Goal: Task Accomplishment & Management: Complete application form

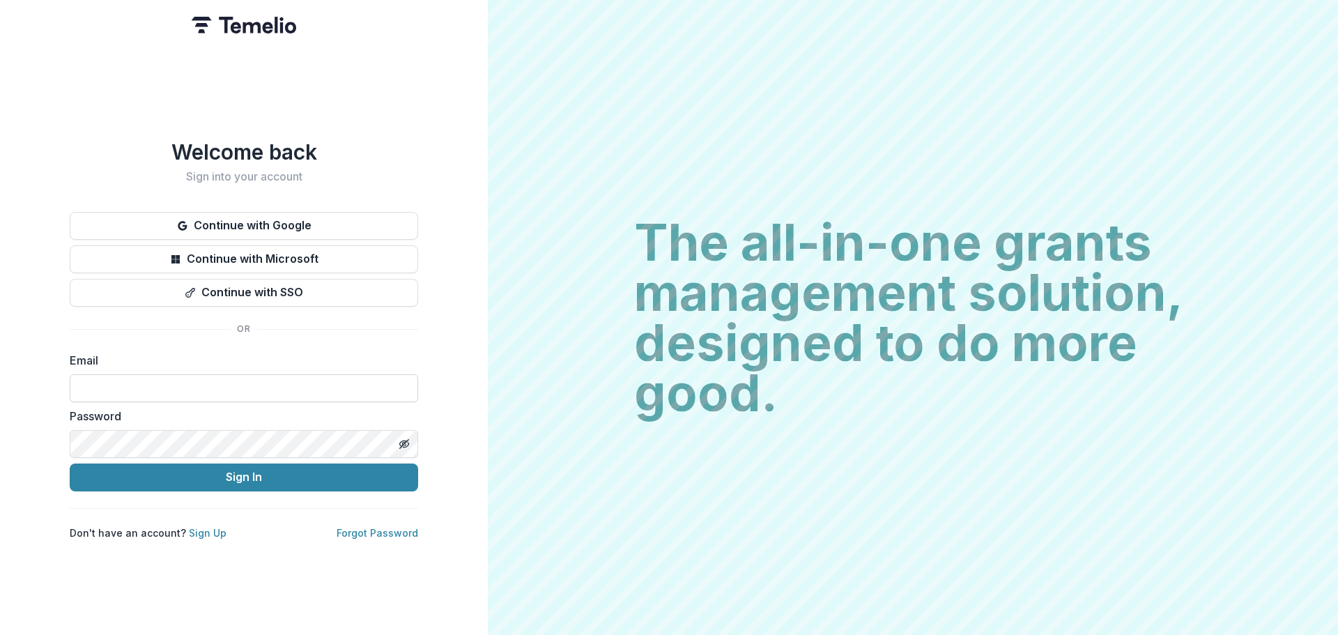
click at [183, 390] on input at bounding box center [244, 388] width 348 height 28
type input "**********"
click at [70, 463] on button "Sign In" at bounding box center [244, 477] width 348 height 28
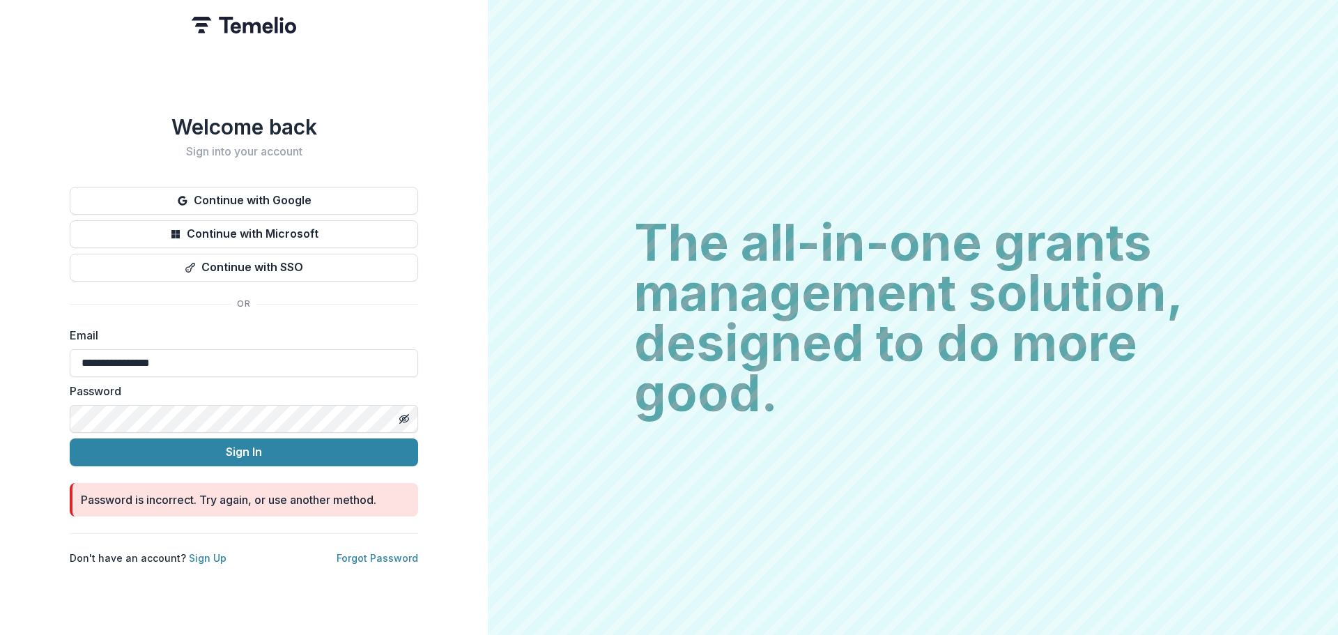
click at [70, 438] on button "Sign In" at bounding box center [244, 452] width 348 height 28
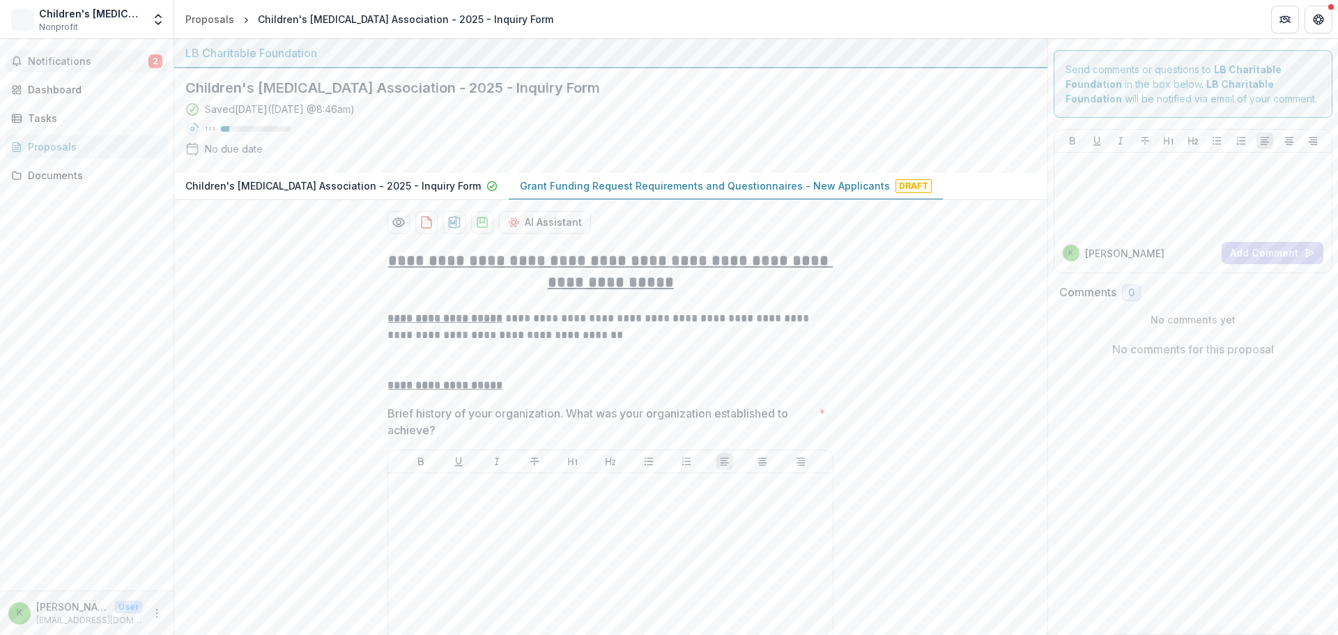
click at [111, 67] on span "Notifications" at bounding box center [88, 62] width 121 height 12
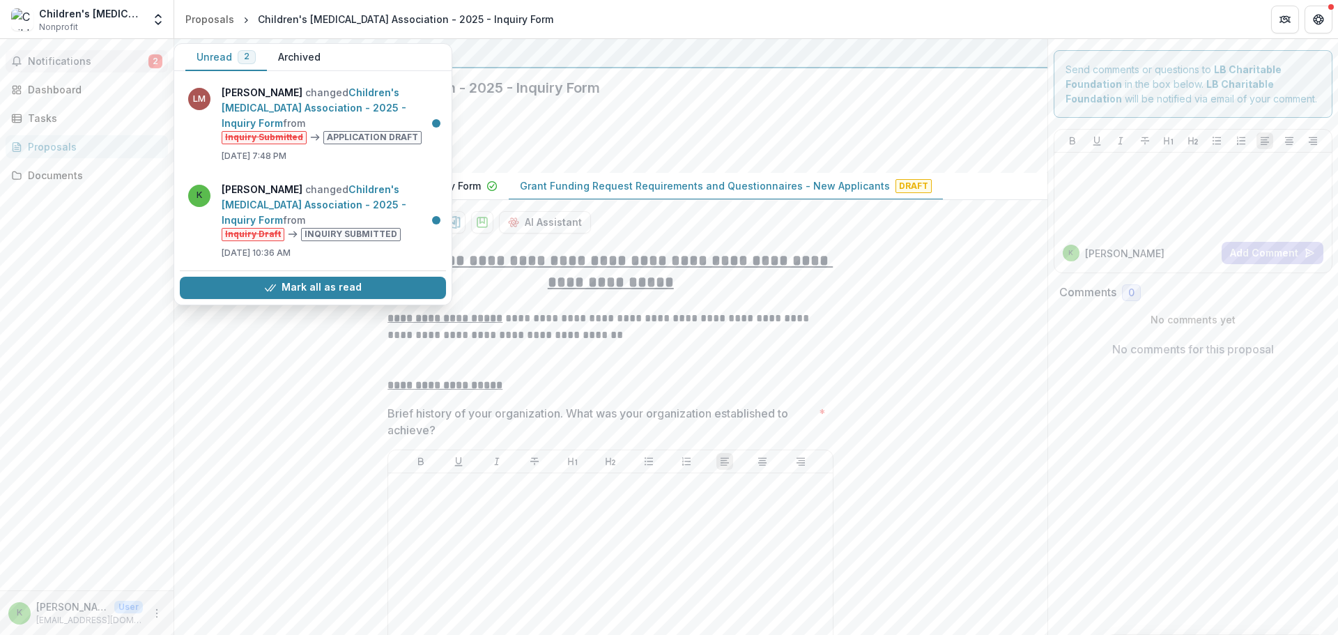
click at [111, 67] on span "Notifications" at bounding box center [88, 62] width 121 height 12
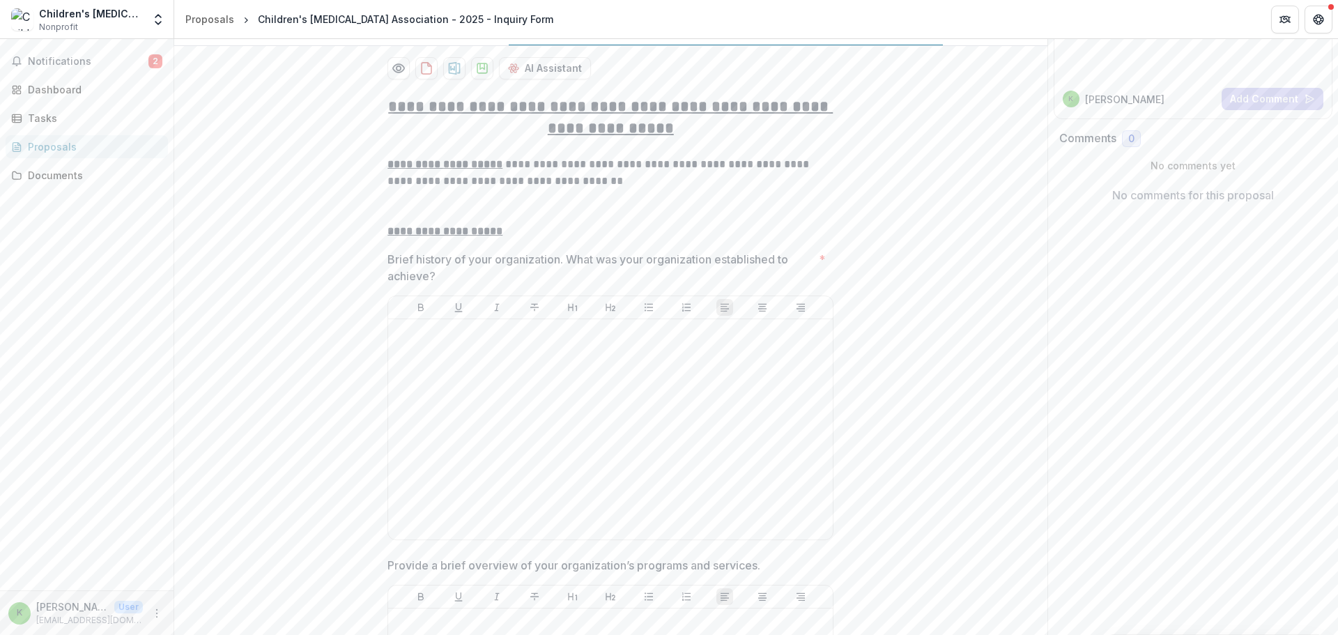
scroll to position [209, 0]
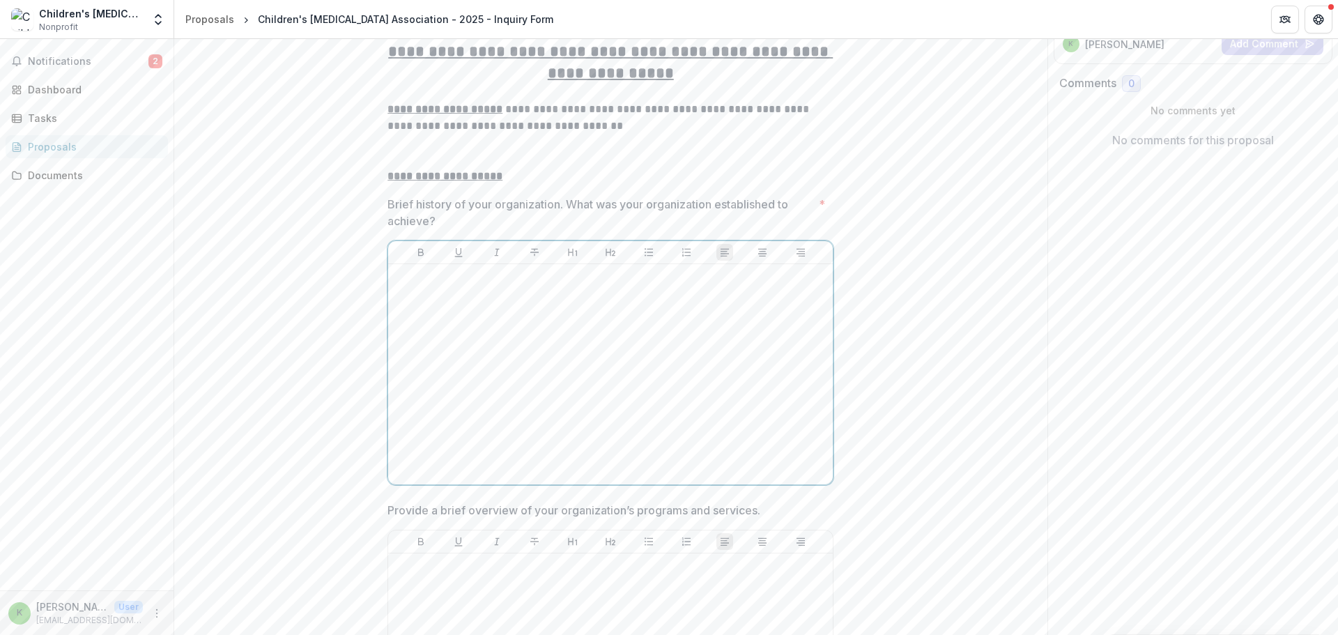
click at [483, 319] on div at bounding box center [610, 374] width 433 height 209
click at [540, 385] on div at bounding box center [610, 374] width 433 height 209
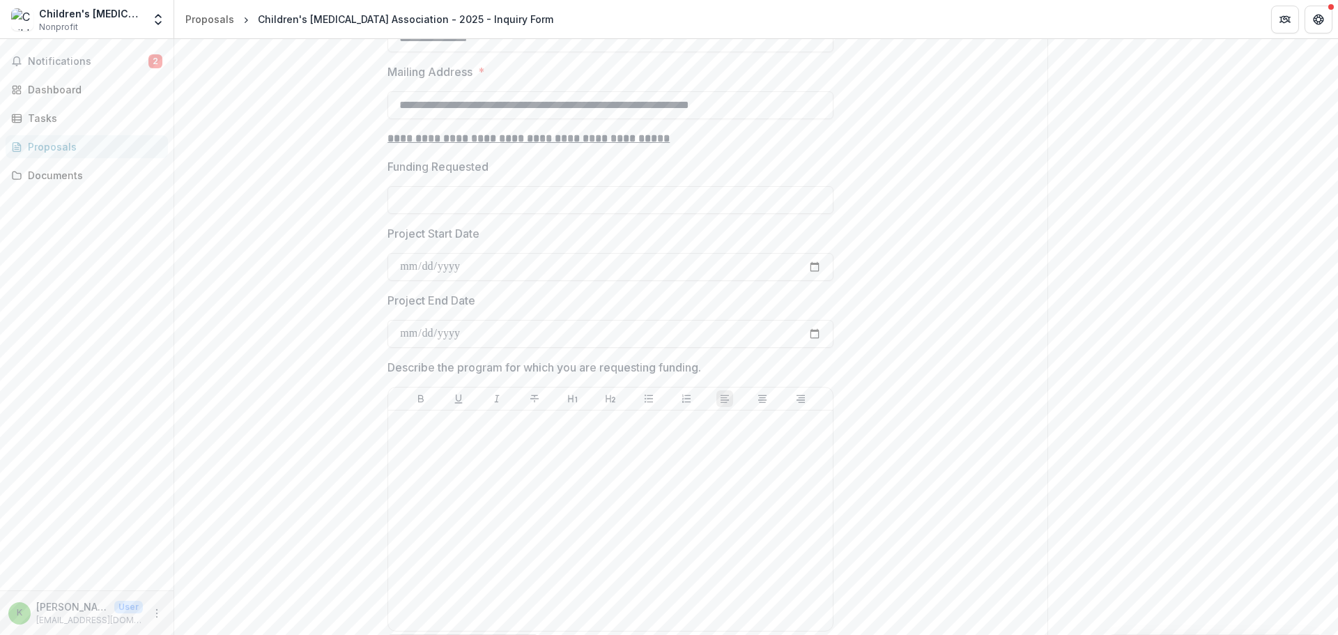
scroll to position [2090, 0]
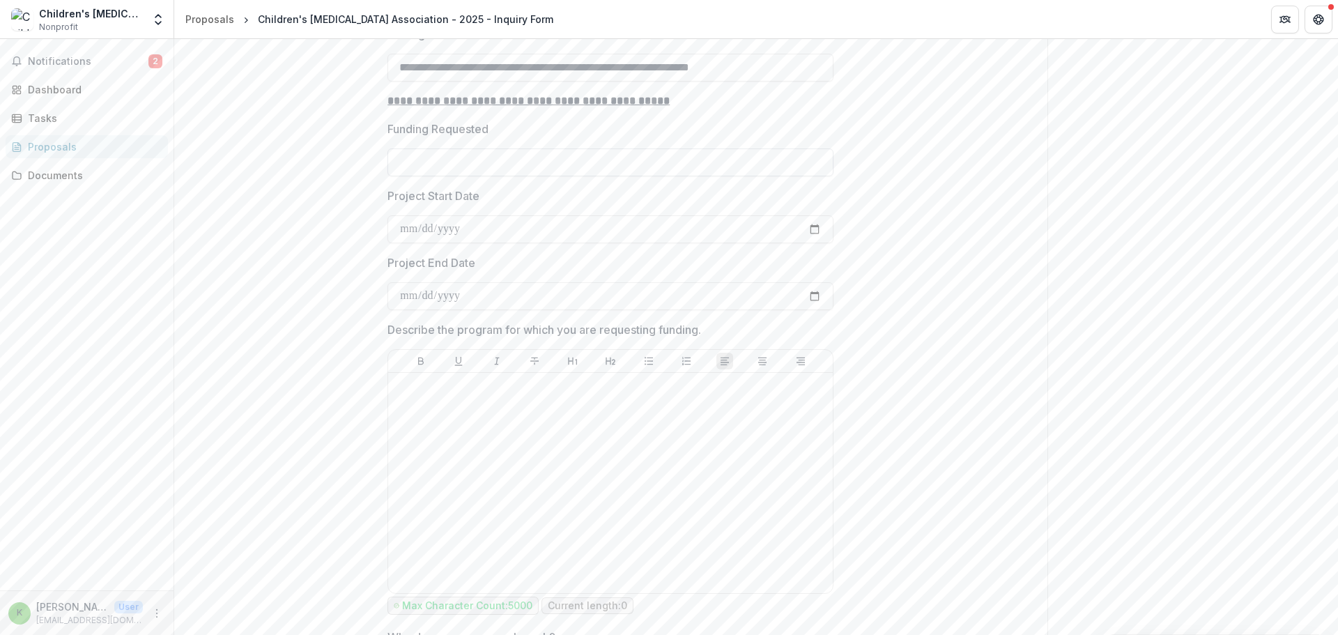
click at [716, 169] on input "Funding Requested" at bounding box center [610, 162] width 446 height 28
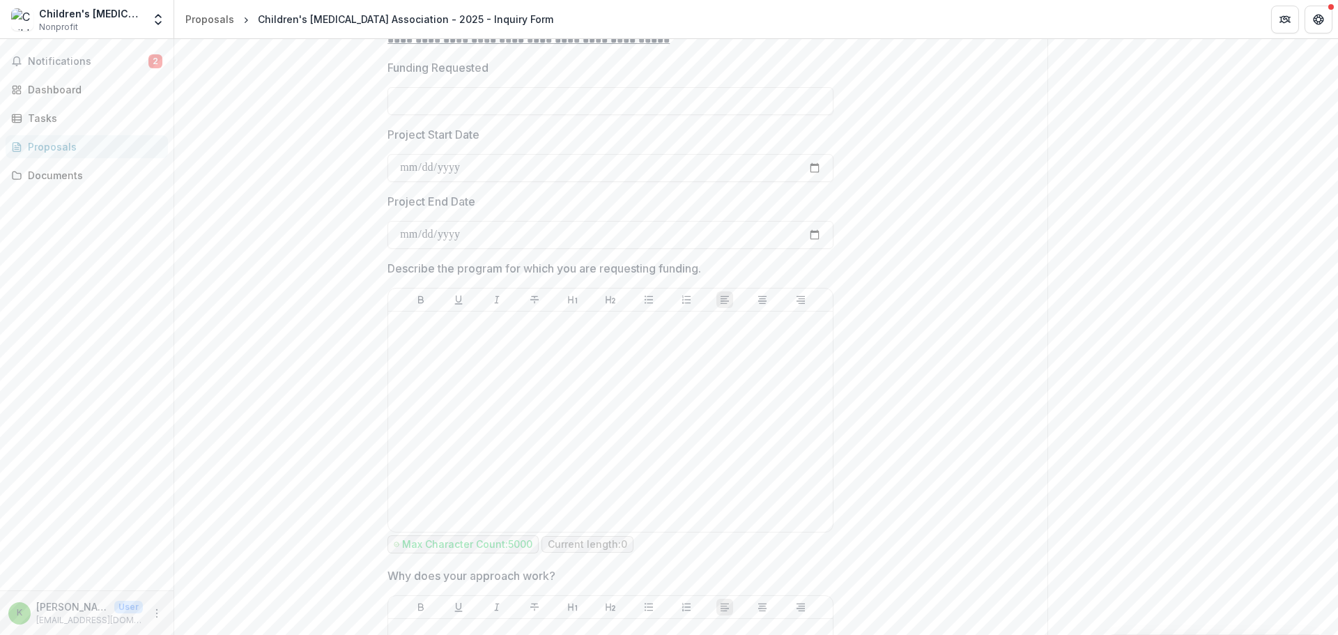
scroll to position [2229, 0]
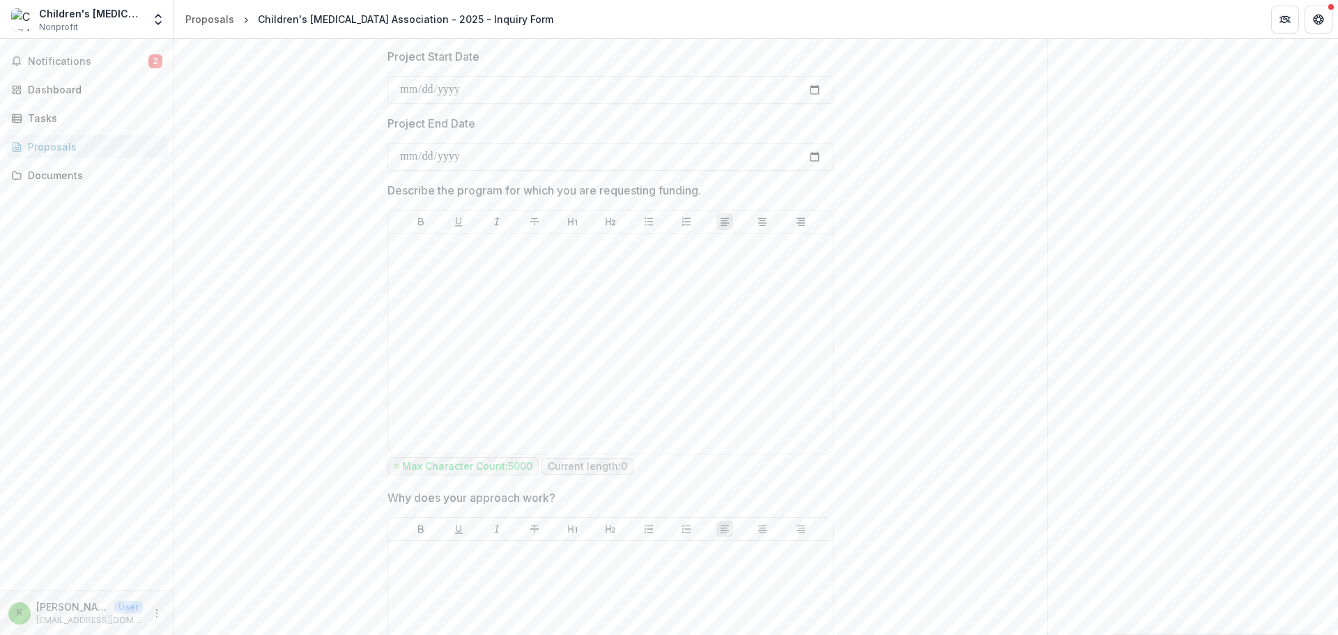
type input "**"
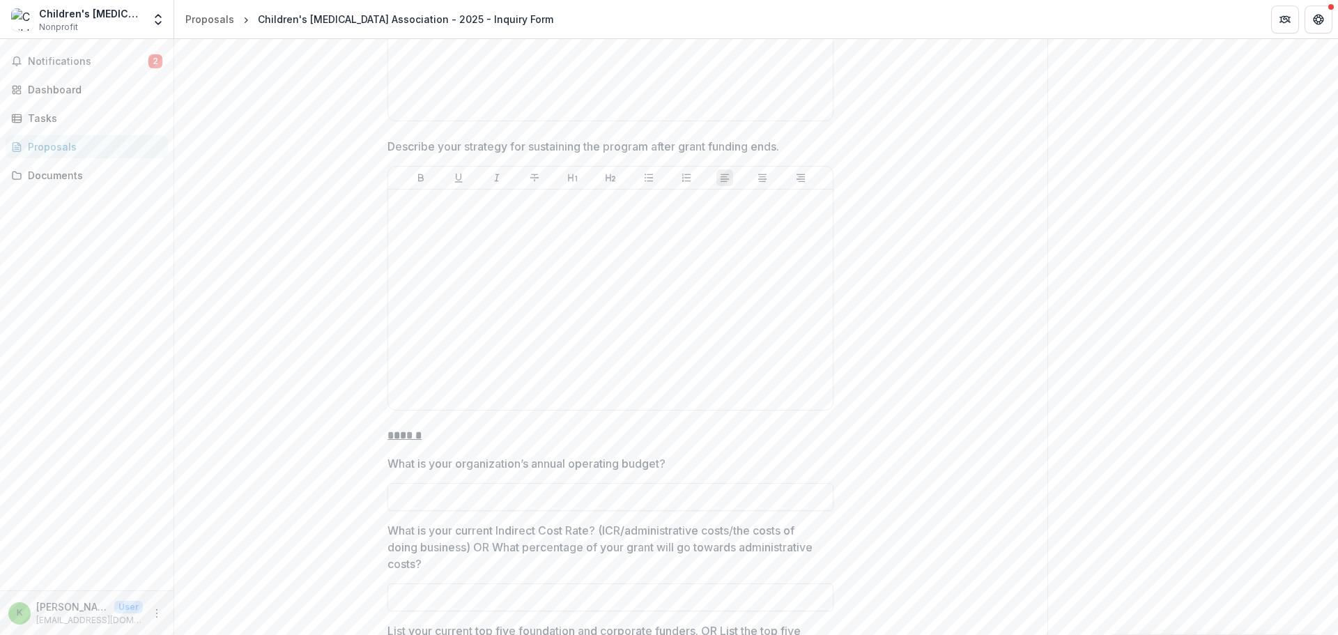
scroll to position [4180, 0]
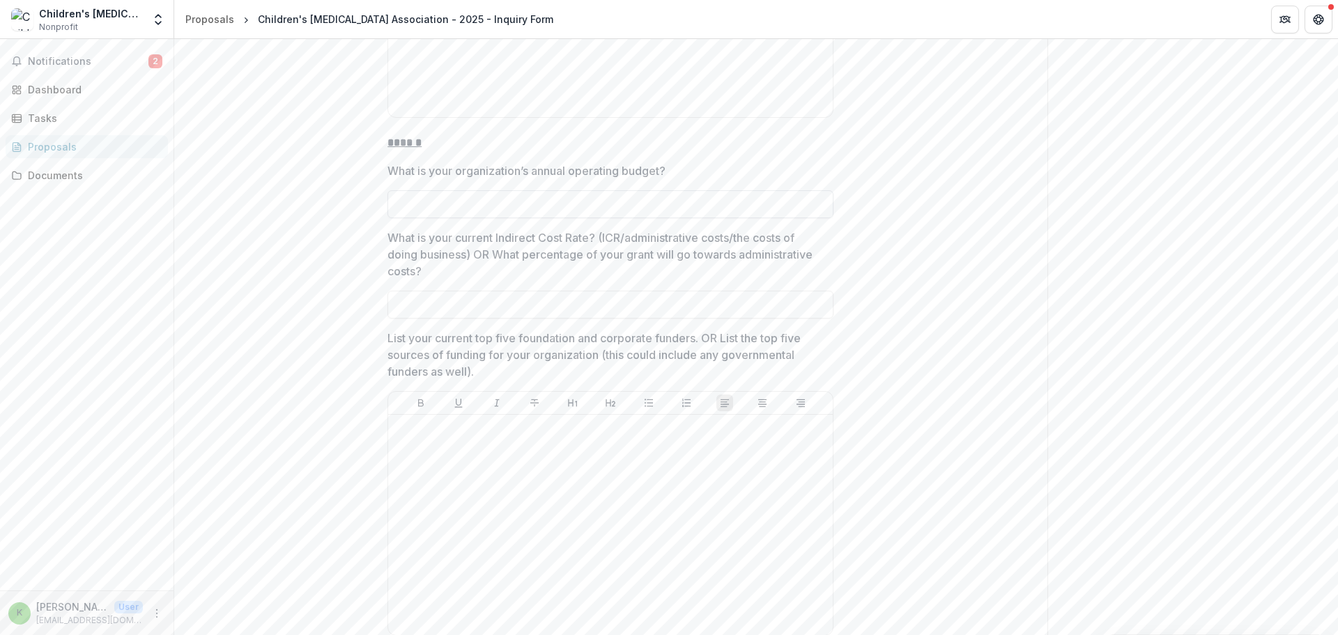
click at [511, 193] on input "What is your organization’s annual operating budget?" at bounding box center [610, 204] width 446 height 28
type input "**********"
click at [511, 305] on input "What is your current Indirect Cost Rate? (ICR/administrative costs/the costs of…" at bounding box center [610, 305] width 446 height 28
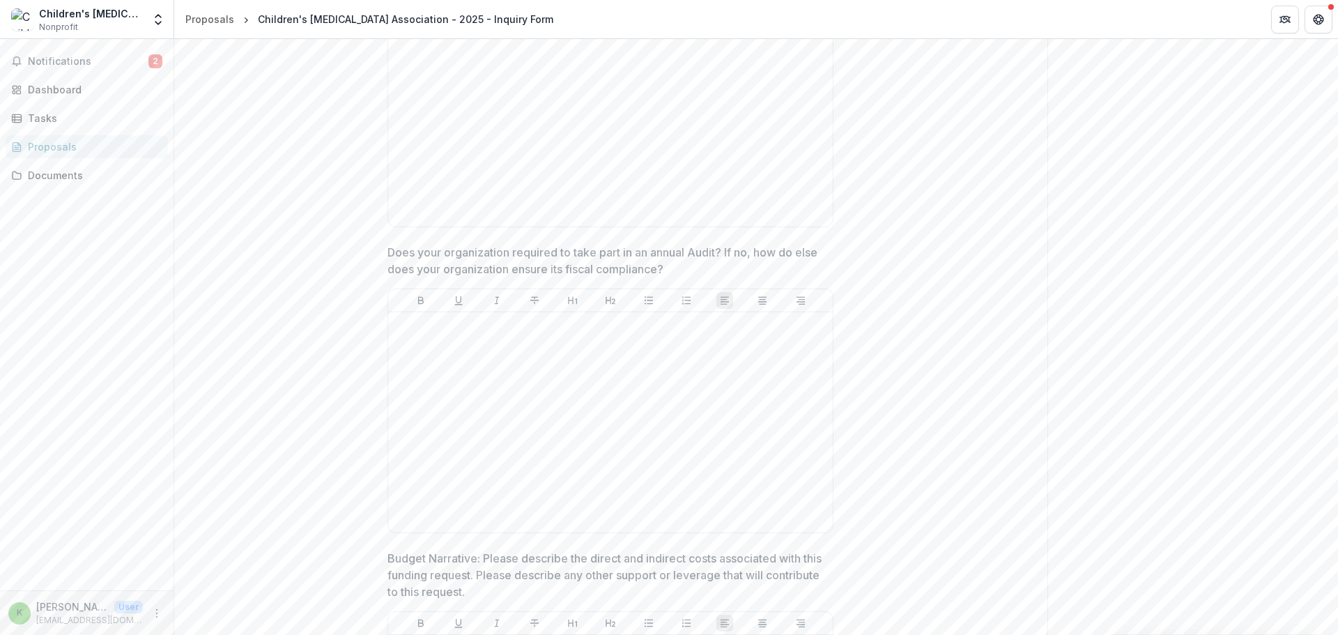
scroll to position [4668, 0]
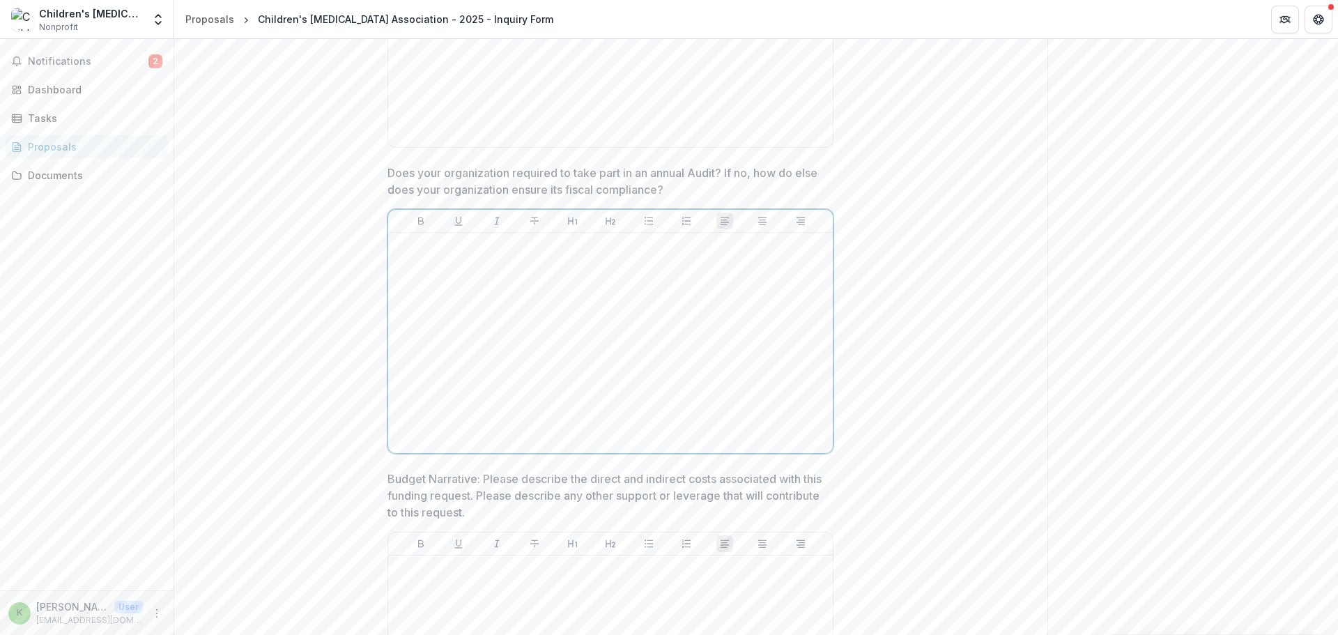
click at [495, 420] on div at bounding box center [610, 342] width 433 height 209
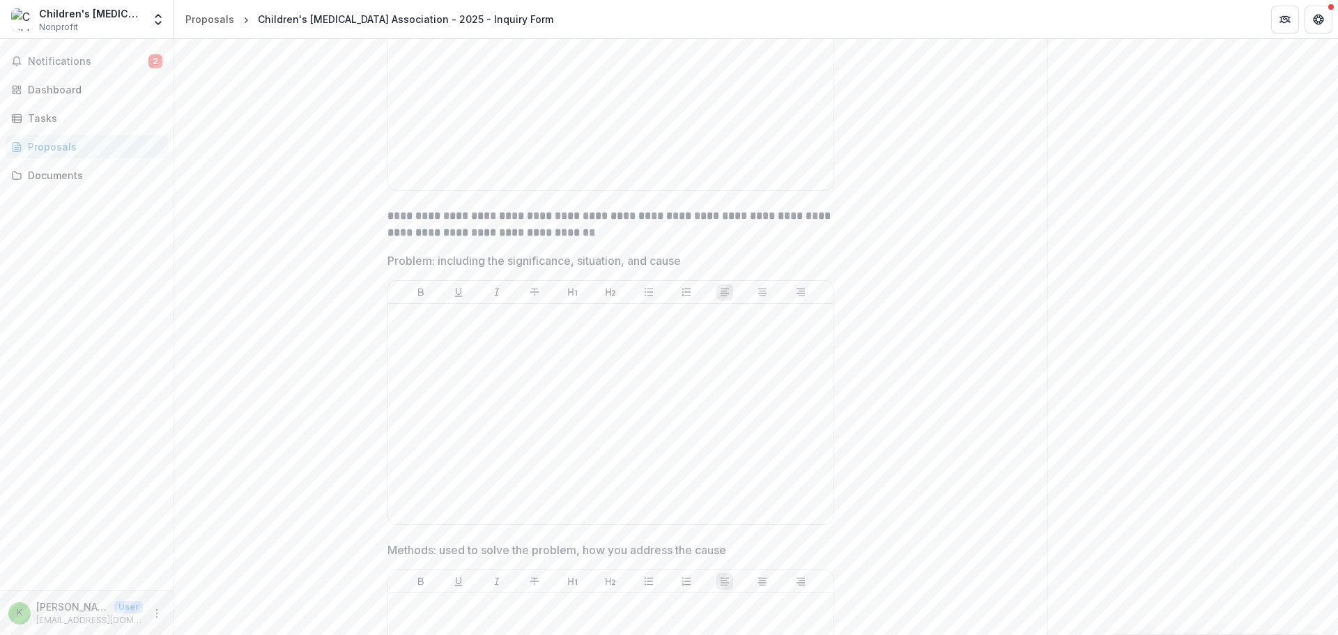
scroll to position [5312, 0]
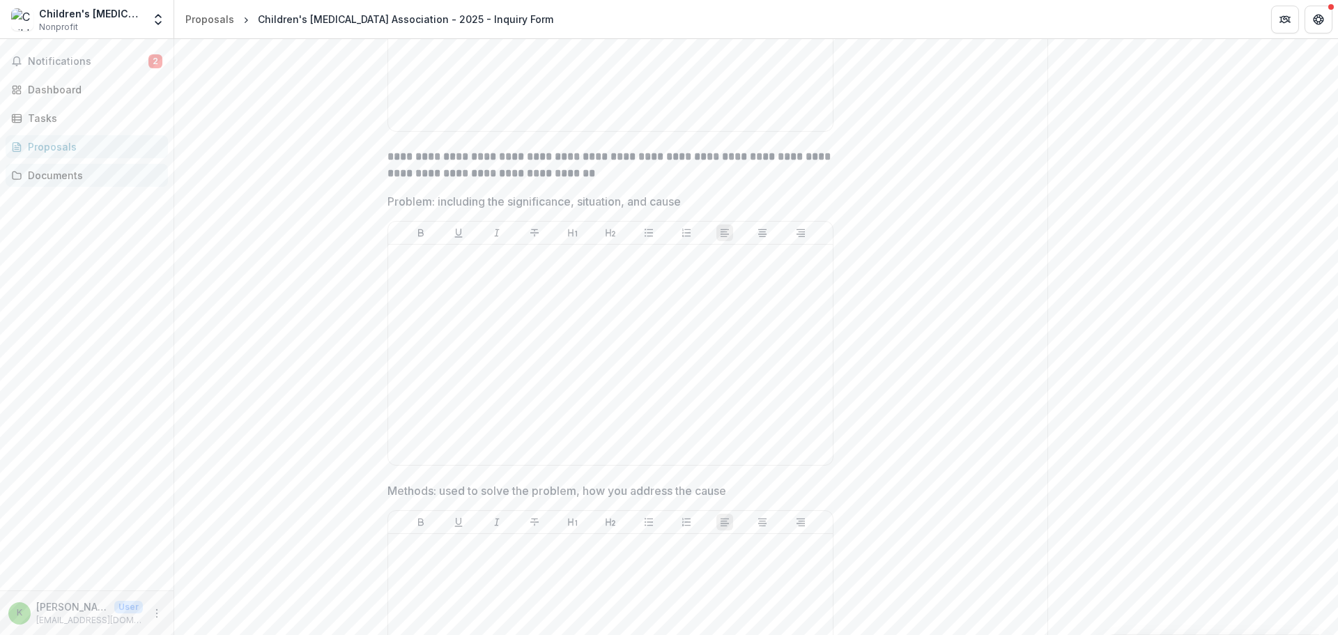
click at [63, 176] on div "Documents" at bounding box center [92, 175] width 129 height 15
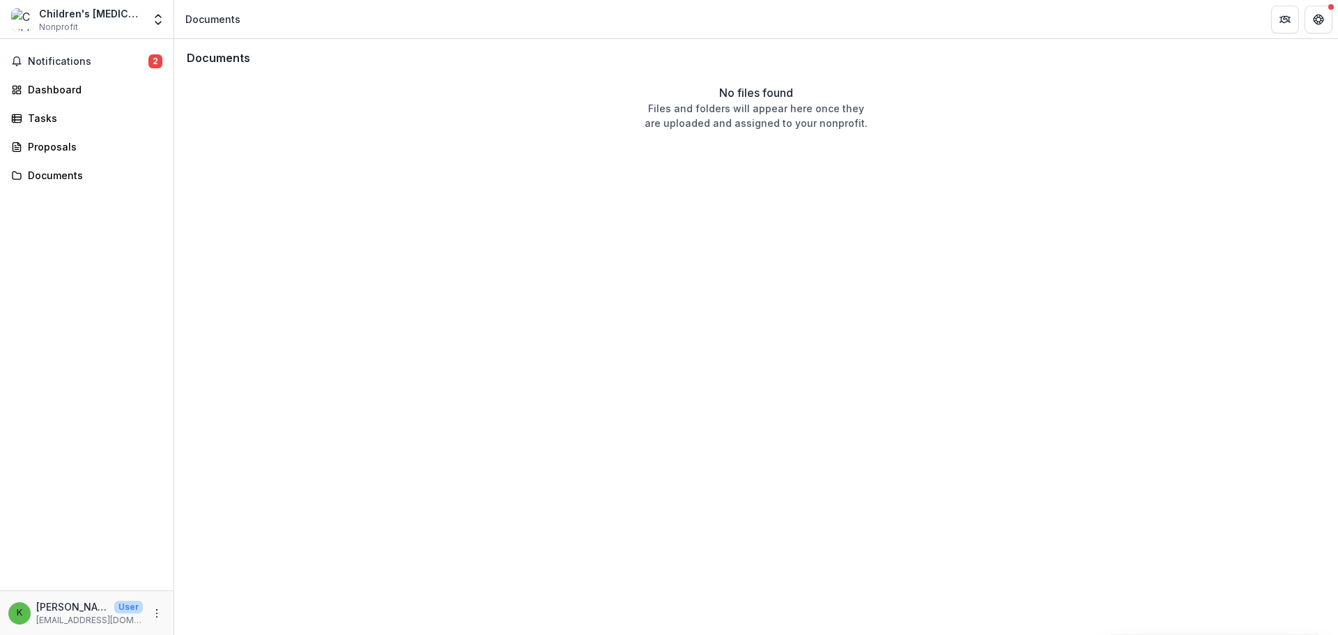
click at [66, 134] on div "Notifications 2 Dashboard Tasks Proposals Documents" at bounding box center [86, 314] width 173 height 551
click at [66, 144] on div "Proposals" at bounding box center [92, 146] width 129 height 15
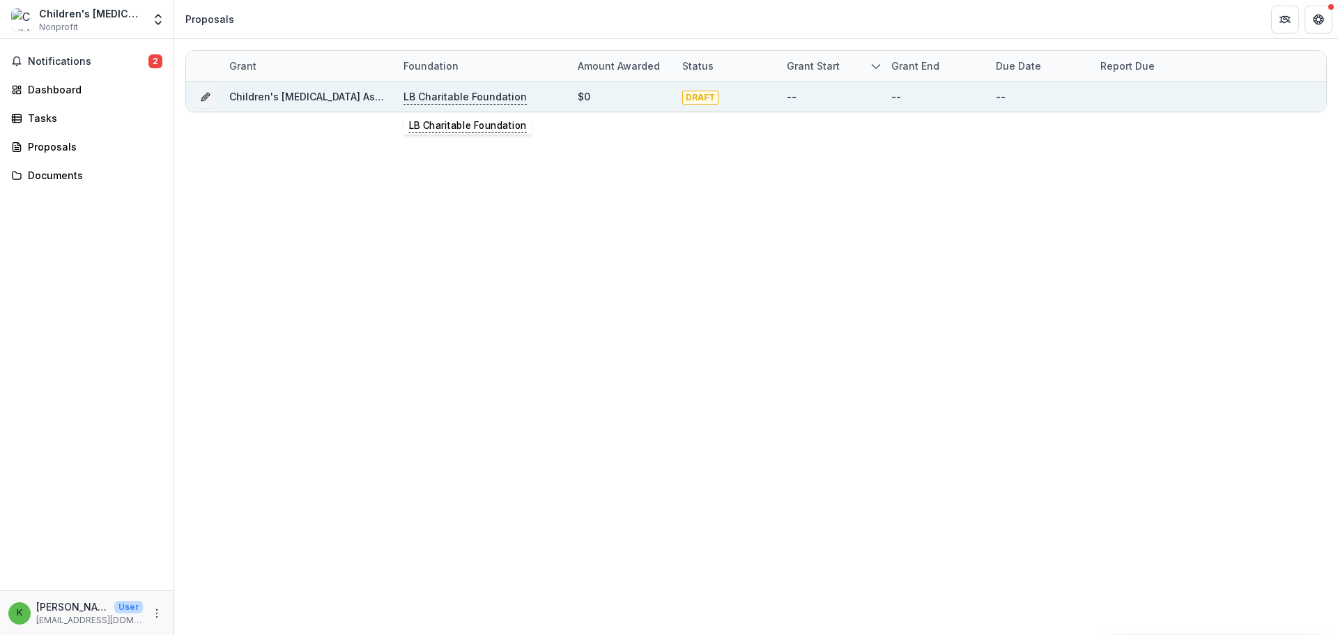
click at [413, 102] on p "LB Charitable Foundation" at bounding box center [464, 96] width 123 height 15
click at [427, 93] on p "LB Charitable Foundation" at bounding box center [464, 96] width 123 height 15
click at [320, 99] on link "Children's [MEDICAL_DATA] Association - 2025 - Inquiry Form" at bounding box center [376, 97] width 295 height 12
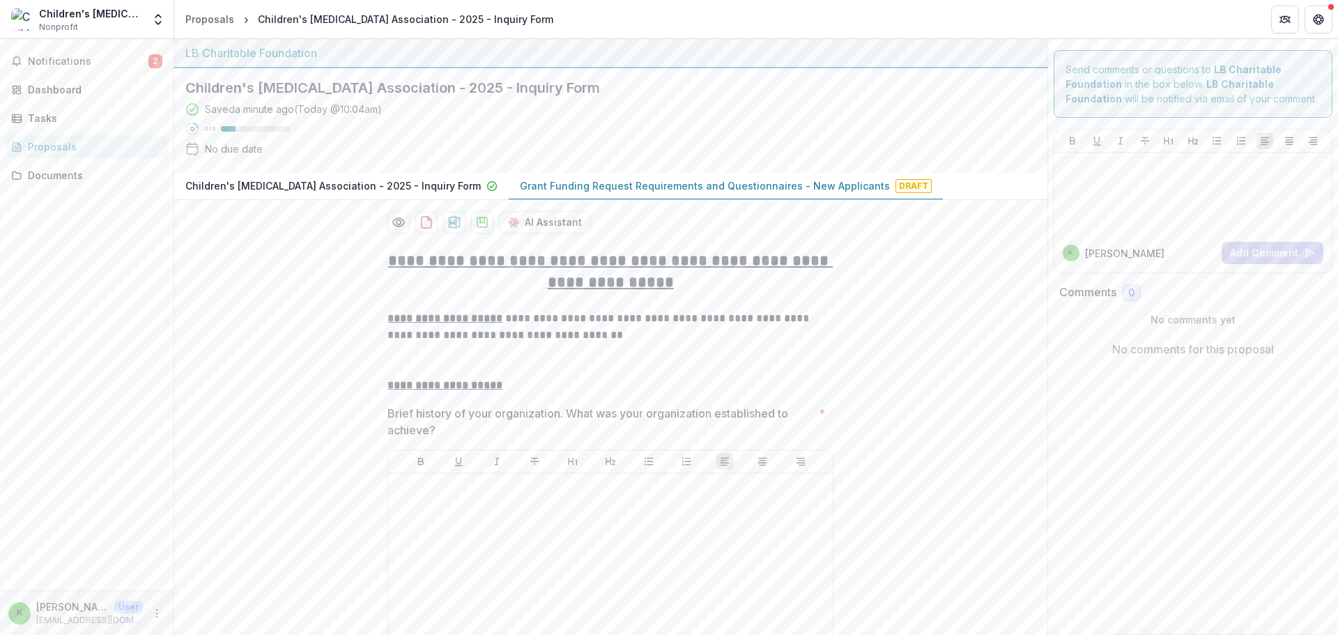
click at [636, 183] on p "Grant Funding Request Requirements and Questionnaires - New Applicants" at bounding box center [705, 185] width 370 height 15
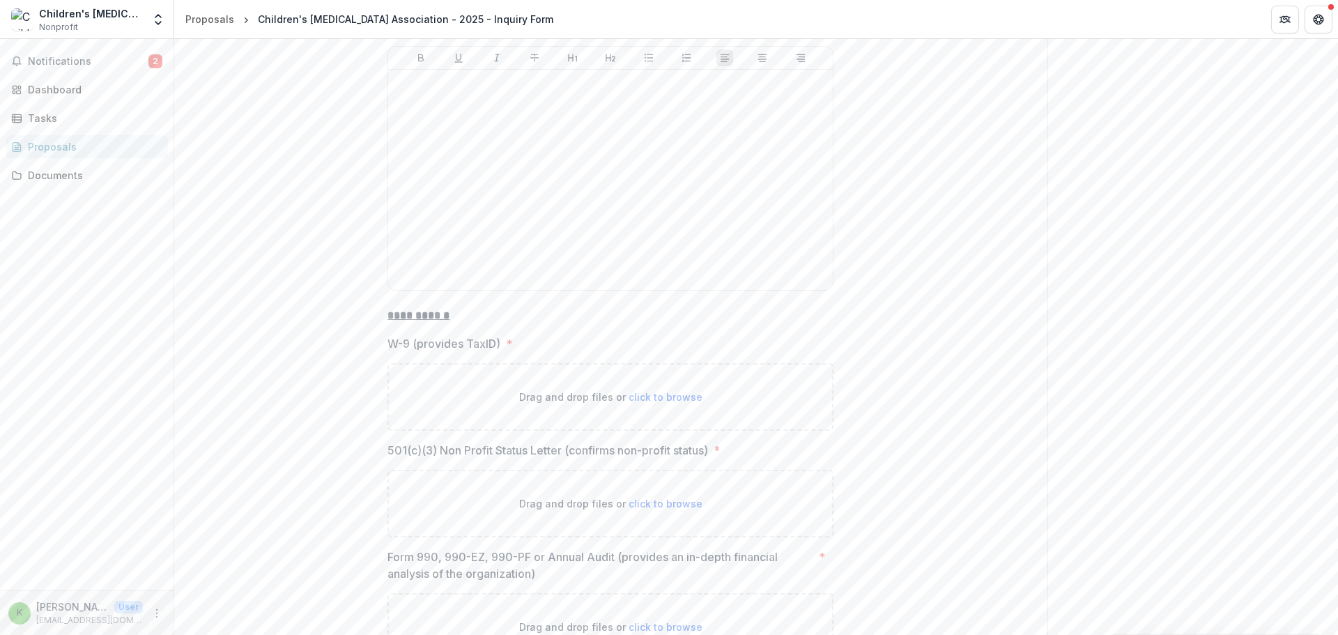
scroll to position [6691, 0]
